Goal: Information Seeking & Learning: Learn about a topic

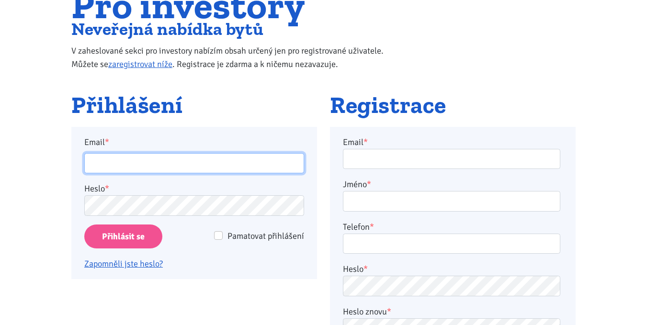
click at [180, 168] on input "Email *" at bounding box center [194, 163] width 220 height 21
type input "kater.ticha@seznam.cz"
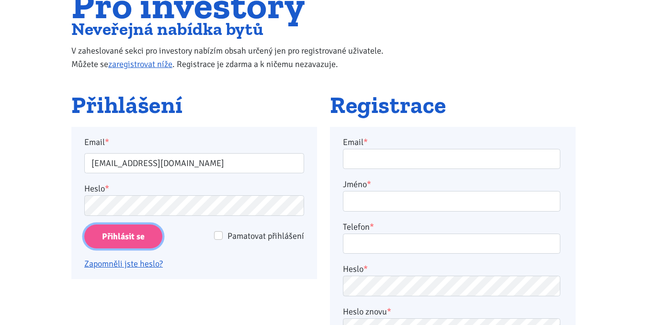
click at [121, 244] on input "Přihlásit se" at bounding box center [123, 236] width 78 height 24
click at [220, 235] on input "Pamatovat přihlášení" at bounding box center [218, 235] width 9 height 9
checkbox input "true"
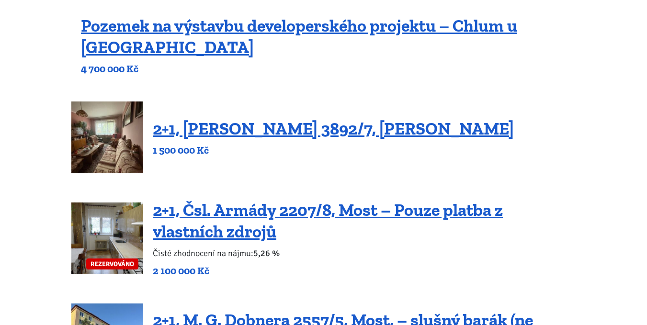
scroll to position [144, 0]
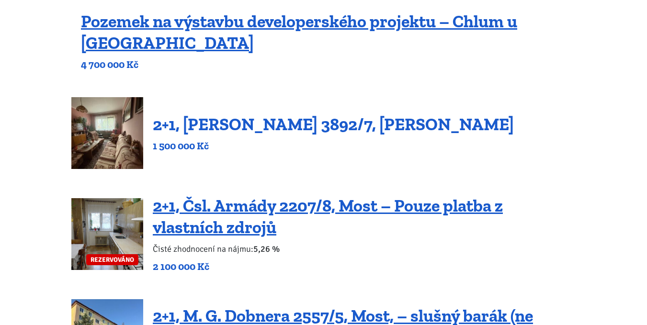
click at [252, 119] on link "2+1, [PERSON_NAME] 3892/7, [PERSON_NAME]" at bounding box center [333, 124] width 361 height 21
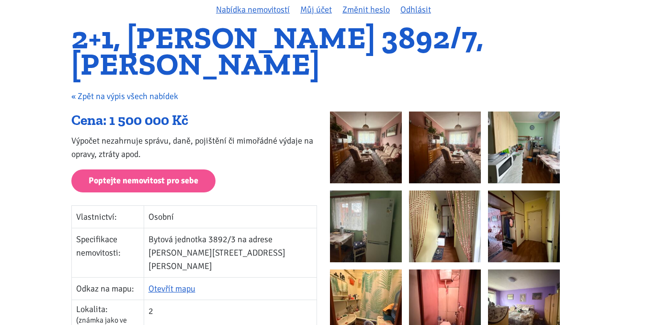
scroll to position [48, 0]
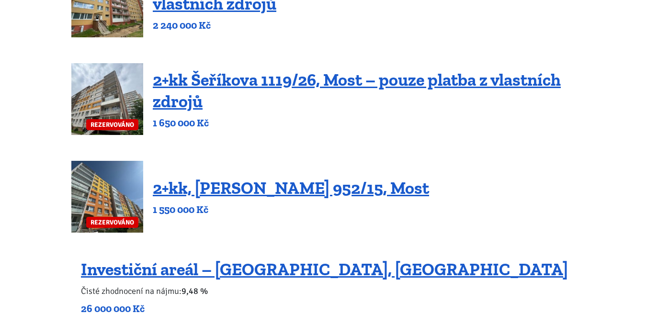
scroll to position [670, 0]
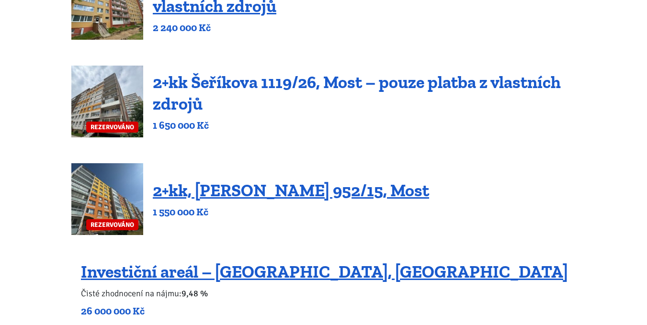
click at [207, 83] on link "2+kk Šeříkova 1119/26, Most – pouze platba z vlastních zdrojů" at bounding box center [357, 93] width 408 height 42
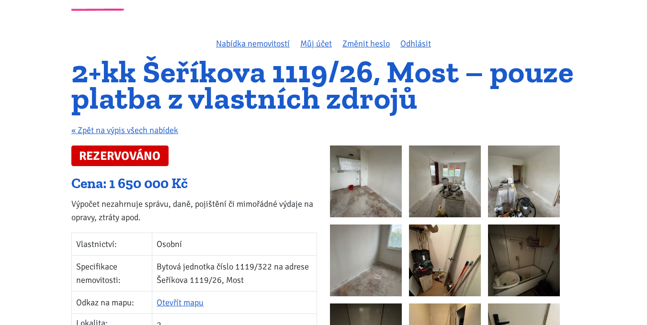
scroll to position [96, 0]
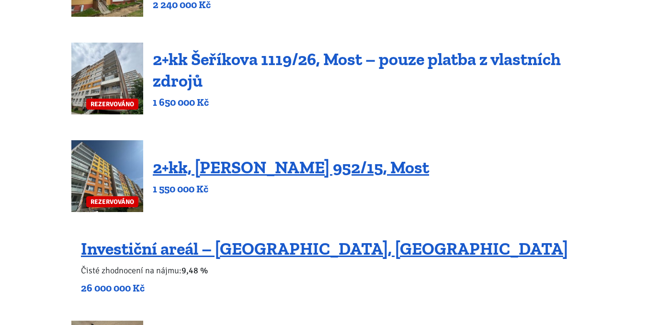
scroll to position [670, 0]
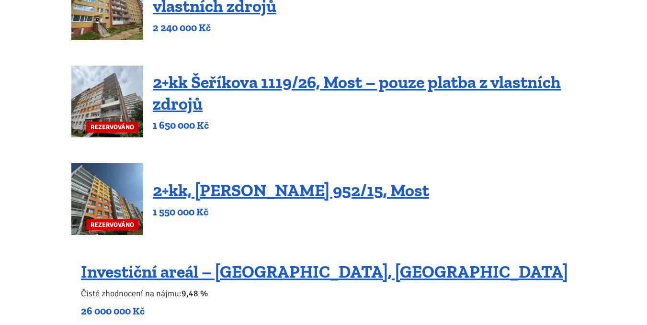
click at [109, 208] on img at bounding box center [107, 199] width 72 height 72
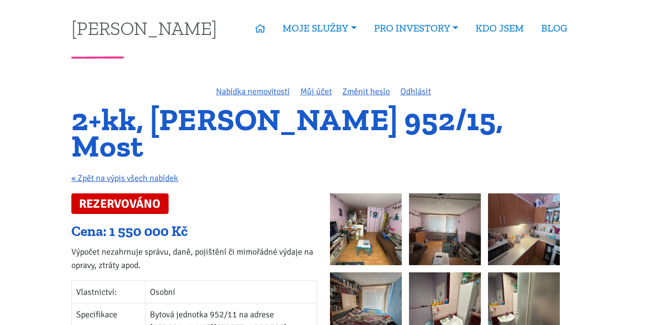
click at [378, 195] on img at bounding box center [366, 229] width 72 height 72
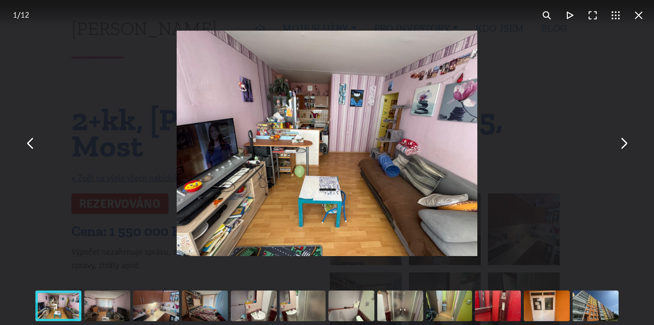
click at [627, 146] on button "You can close this modal content with the ESC key" at bounding box center [623, 143] width 23 height 23
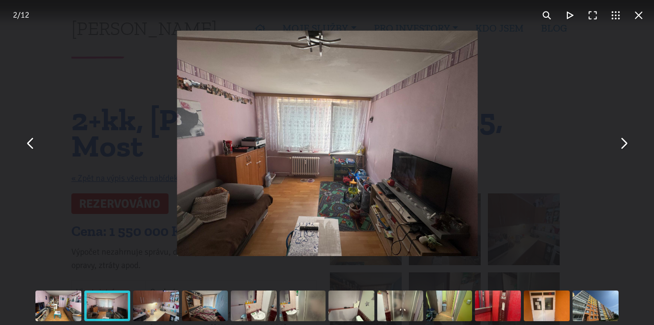
click at [627, 146] on button "You can close this modal content with the ESC key" at bounding box center [623, 143] width 23 height 23
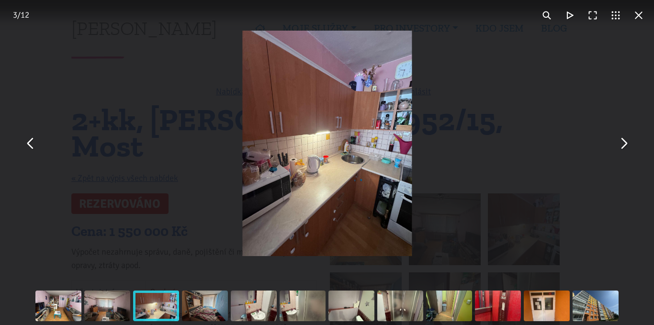
click at [627, 146] on button "You can close this modal content with the ESC key" at bounding box center [623, 143] width 23 height 23
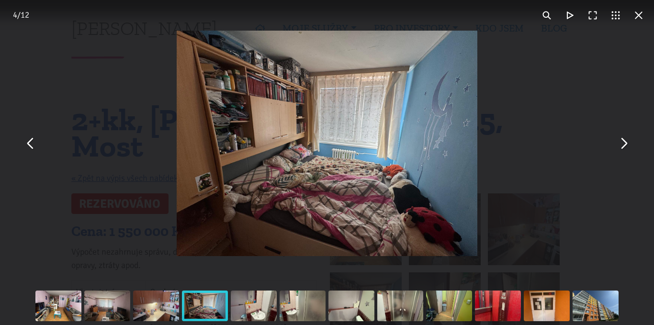
click at [627, 146] on button "You can close this modal content with the ESC key" at bounding box center [623, 143] width 23 height 23
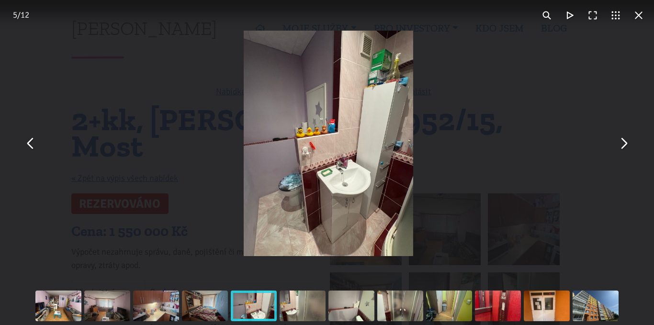
click at [627, 146] on button "You can close this modal content with the ESC key" at bounding box center [623, 143] width 23 height 23
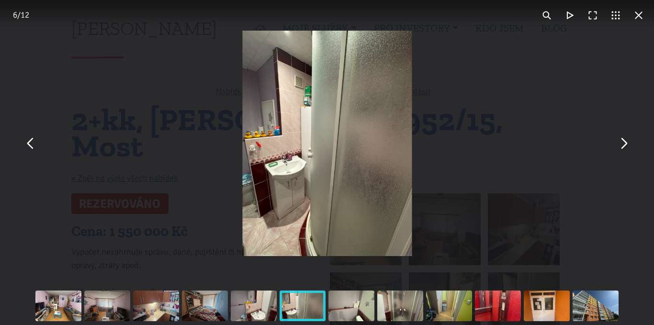
click at [637, 16] on button "You can close this modal content with the ESC key" at bounding box center [638, 15] width 23 height 23
